Goal: Find specific page/section: Find specific page/section

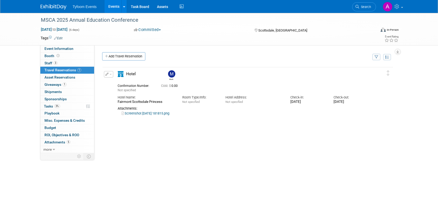
click at [113, 9] on link "Events" at bounding box center [114, 6] width 19 height 13
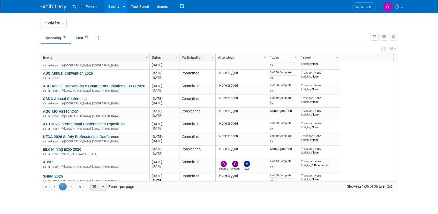
scroll to position [378, 0]
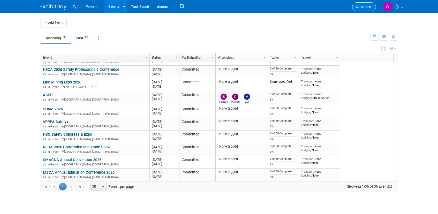
click at [363, 7] on span "Search" at bounding box center [365, 7] width 12 height 4
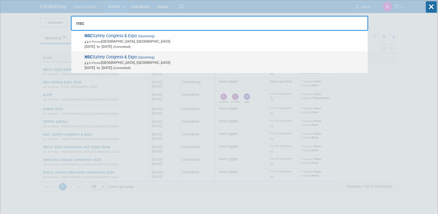
type input "nsc"
click at [115, 60] on span "NSC Safety Congress & Expo (Upcoming) In-Person [GEOGRAPHIC_DATA], IN [DATE] to…" at bounding box center [224, 63] width 282 height 16
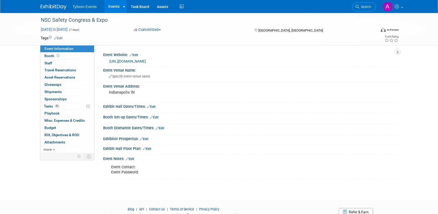
click at [50, 29] on span "[DATE] to [DATE]" at bounding box center [54, 29] width 27 height 5
select select "8"
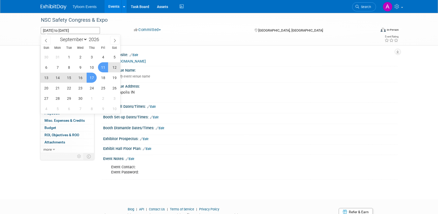
click at [56, 78] on span "14" at bounding box center [58, 78] width 10 height 10
type input "[DATE]"
click at [85, 79] on span "16" at bounding box center [80, 78] width 10 height 10
